Goal: Task Accomplishment & Management: Complete application form

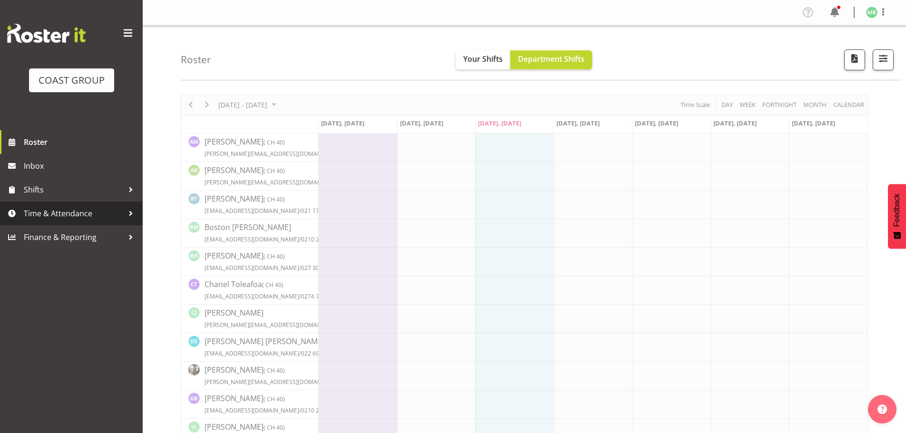
click at [71, 214] on span "Time & Attendance" at bounding box center [74, 213] width 100 height 14
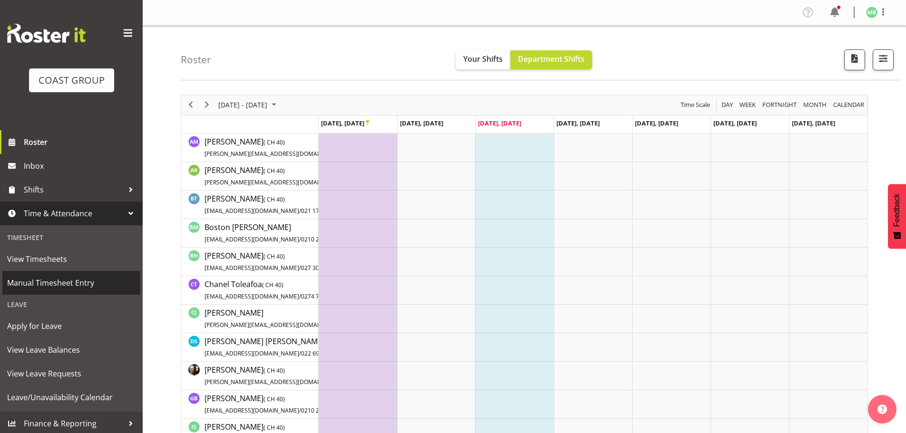
click at [87, 284] on span "Manual Timesheet Entry" at bounding box center [71, 283] width 128 height 14
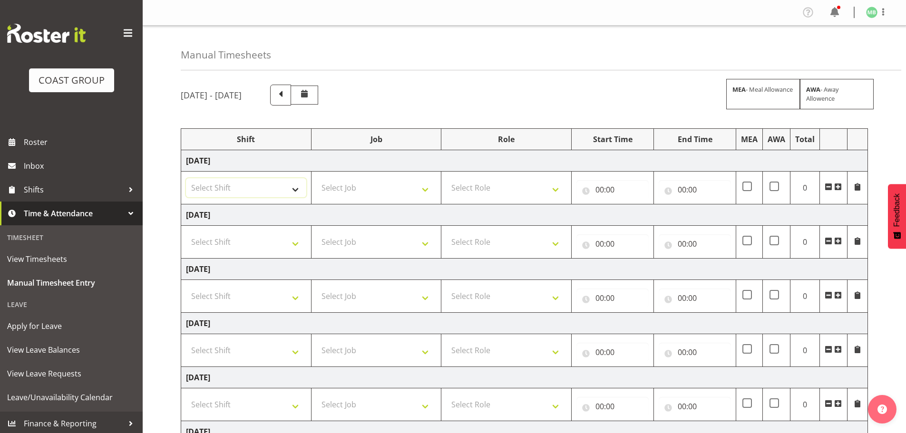
click at [257, 189] on select "Select Shift AKL SIGN ADMIN1 (LEAVE ALONE, DONT MAKE INACTIVE) DW ACCOUNT MANAG…" at bounding box center [246, 187] width 120 height 19
select select "16481"
click at [186, 178] on select "Select Shift AKL SIGN ADMIN1 (LEAVE ALONE, DONT MAKE INACTIVE) DW ACCOUNT MANAG…" at bounding box center [246, 187] width 120 height 19
click at [352, 189] on select "Select Job 1 Carlton Events 1 Carlton Hamilton 1 Carlton Wellington 1 EHS WAREH…" at bounding box center [376, 187] width 120 height 19
select select "9465"
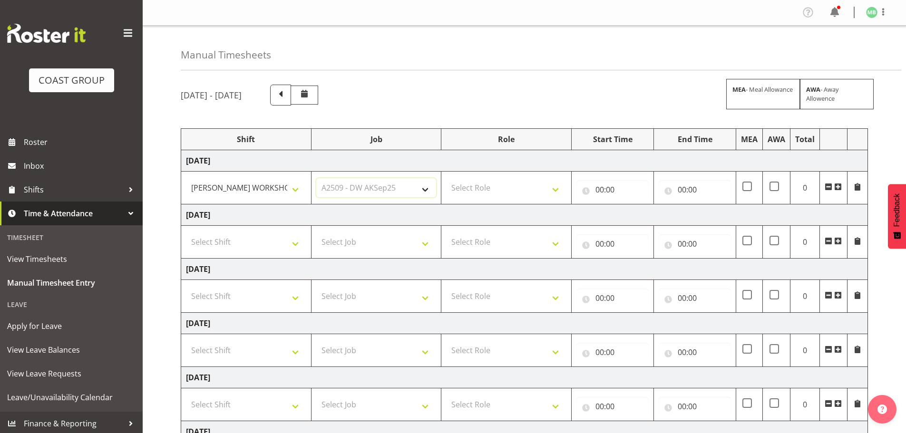
click at [316, 178] on select "Select Job 1 Carlton Events 1 Carlton Hamilton 1 Carlton Wellington 1 EHS WAREH…" at bounding box center [376, 187] width 120 height 19
click at [500, 186] on select "Select Role FABRICATION DW" at bounding box center [506, 187] width 120 height 19
select select "543"
click at [446, 178] on select "Select Role FABRICATION DW" at bounding box center [506, 187] width 120 height 19
click at [600, 188] on input "00:00" at bounding box center [613, 189] width 72 height 19
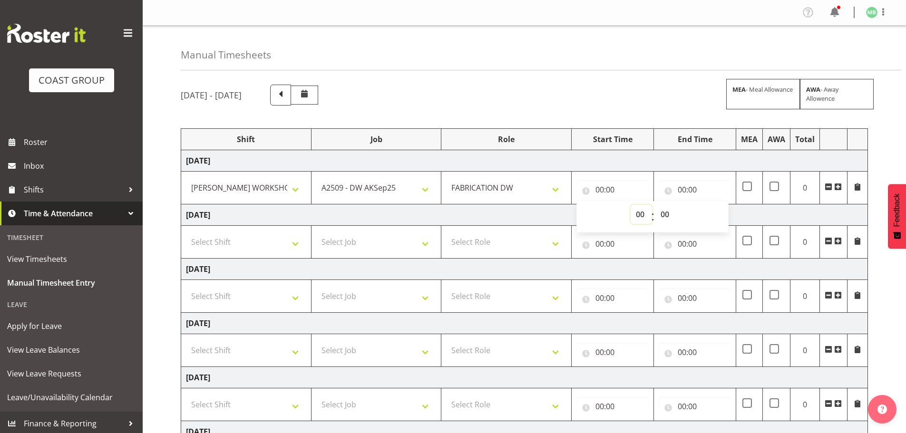
click at [644, 216] on select "00 01 02 03 04 05 06 07 08 09 10 11 12 13 14 15 16 17 18 19 20 21 22 23" at bounding box center [641, 214] width 21 height 19
select select "6"
click at [631, 205] on select "00 01 02 03 04 05 06 07 08 09 10 11 12 13 14 15 16 17 18 19 20 21 22 23" at bounding box center [641, 214] width 21 height 19
type input "06:00"
click at [682, 190] on input "00:00" at bounding box center [695, 189] width 72 height 19
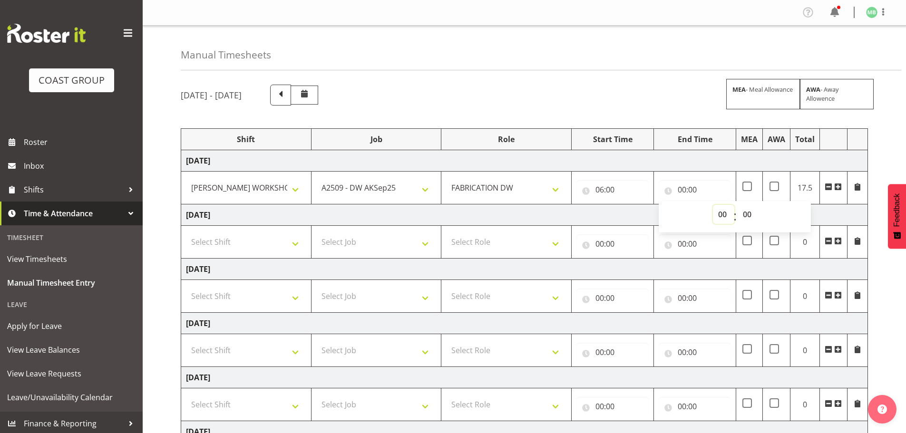
click at [721, 216] on select "00 01 02 03 04 05 06 07 08 09 10 11 12 13 14 15 16 17 18 19 20 21 22 23" at bounding box center [723, 214] width 21 height 19
select select "14"
click at [713, 205] on select "00 01 02 03 04 05 06 07 08 09 10 11 12 13 14 15 16 17 18 19 20 21 22 23" at bounding box center [723, 214] width 21 height 19
type input "14:00"
drag, startPoint x: 748, startPoint y: 214, endPoint x: 748, endPoint y: 208, distance: 5.7
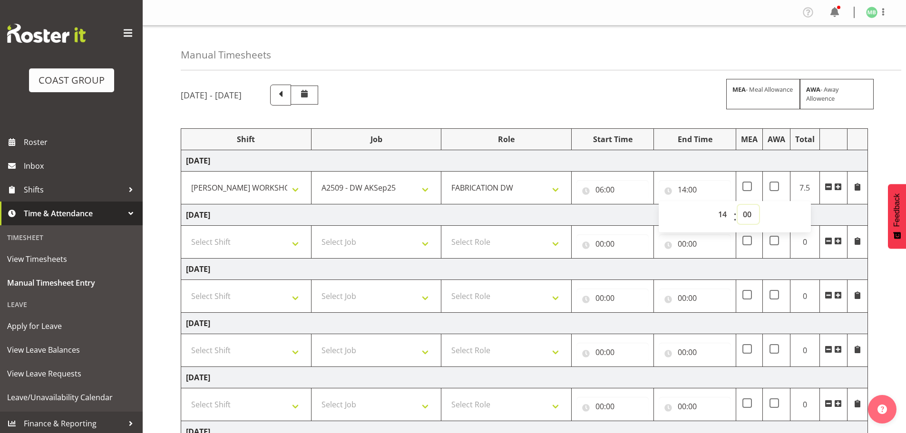
click at [748, 214] on select "00 01 02 03 04 05 06 07 08 09 10 11 12 13 14 15 16 17 18 19 20 21 22 23 24 25 2…" at bounding box center [748, 214] width 21 height 19
select select "30"
click at [738, 205] on select "00 01 02 03 04 05 06 07 08 09 10 11 12 13 14 15 16 17 18 19 20 21 22 23 24 25 2…" at bounding box center [748, 214] width 21 height 19
type input "14:30"
click at [886, 283] on div "September 24th - September 30th 2025 MEA - Meal Allowance AWA - Away Allowence …" at bounding box center [543, 331] width 725 height 506
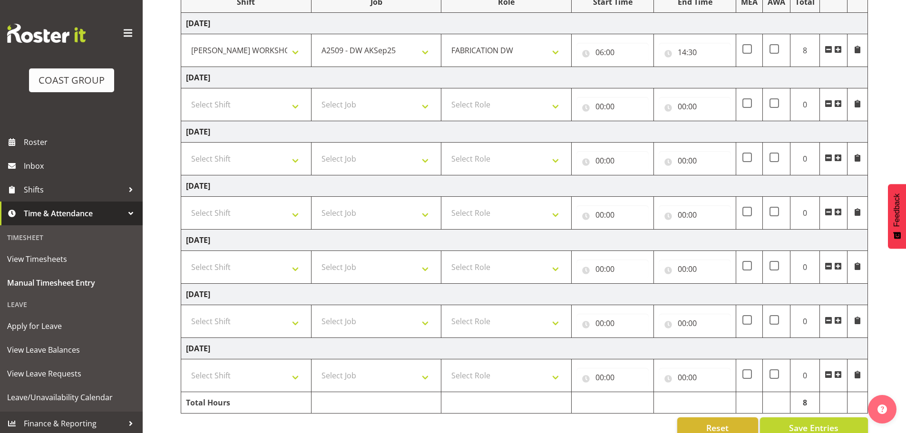
scroll to position [157, 0]
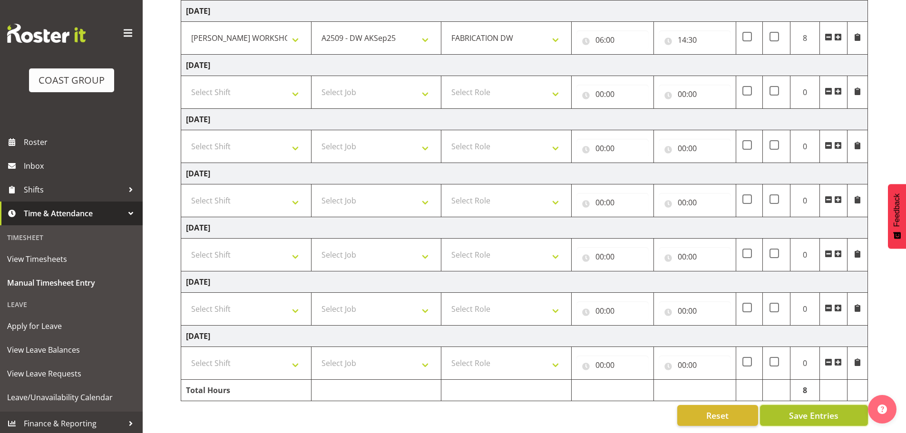
click at [813, 410] on span "Save Entries" at bounding box center [813, 416] width 49 height 12
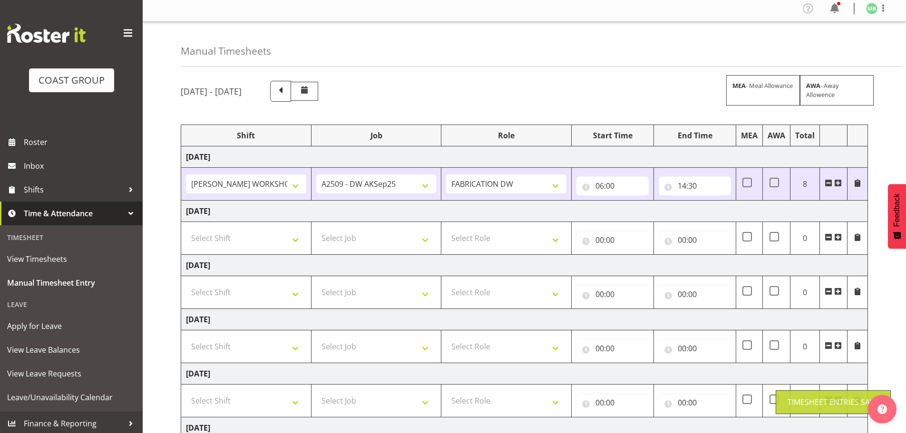
scroll to position [0, 0]
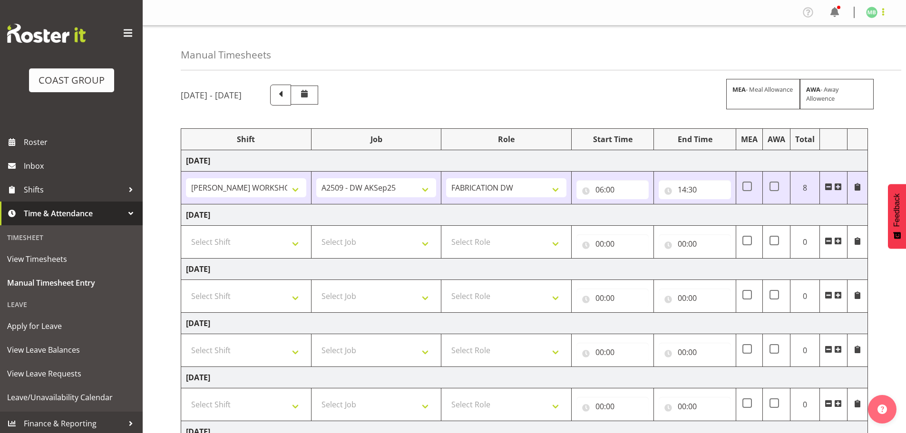
click at [881, 11] on span at bounding box center [883, 11] width 11 height 11
click at [834, 51] on link "Log Out" at bounding box center [843, 49] width 91 height 17
